Goal: Transaction & Acquisition: Subscribe to service/newsletter

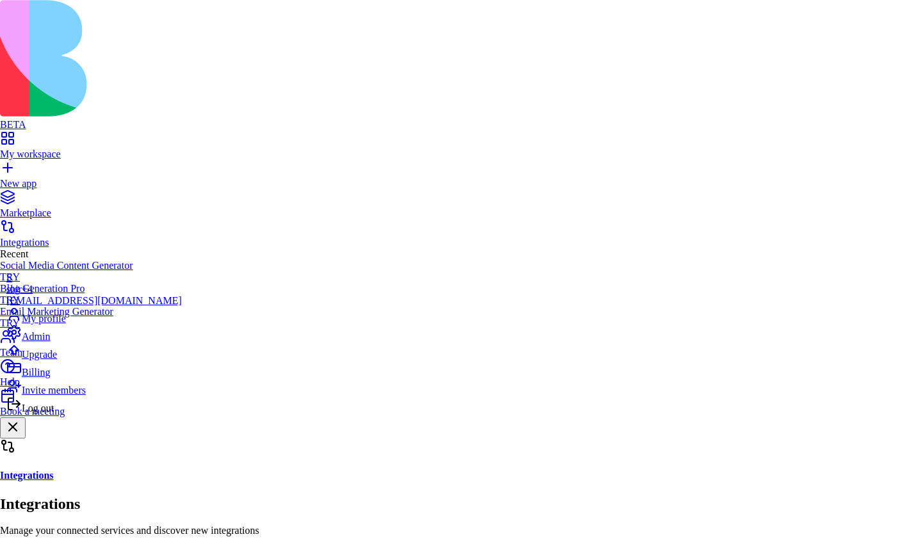
click at [50, 378] on span "Billing" at bounding box center [36, 372] width 28 height 11
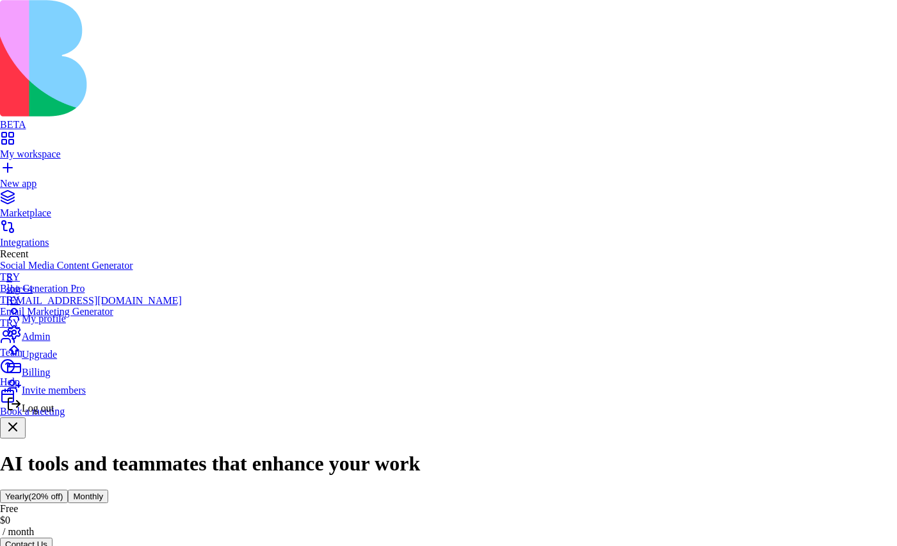
click at [54, 413] on span "Log out" at bounding box center [38, 408] width 32 height 11
